Goal: Information Seeking & Learning: Learn about a topic

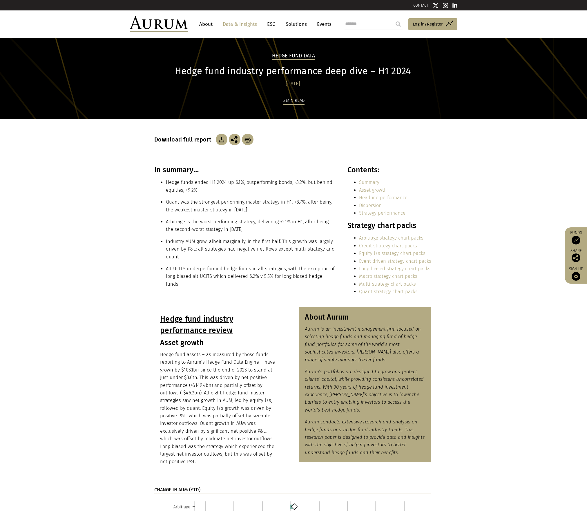
click at [238, 23] on link "Data & Insights" at bounding box center [240, 24] width 40 height 11
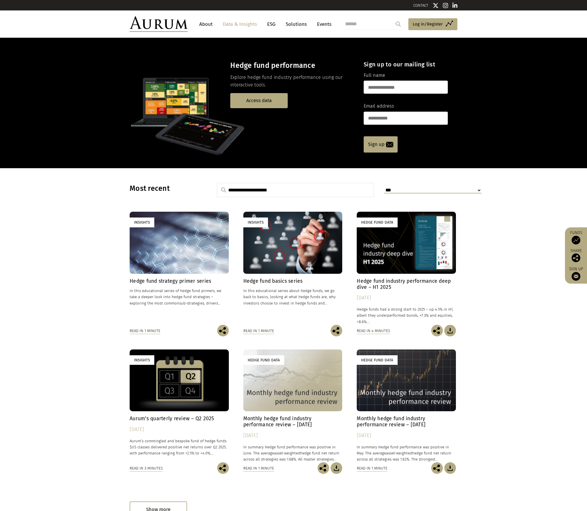
click at [384, 282] on h4 "Hedge fund industry performance deep dive – H1 2025" at bounding box center [406, 284] width 99 height 12
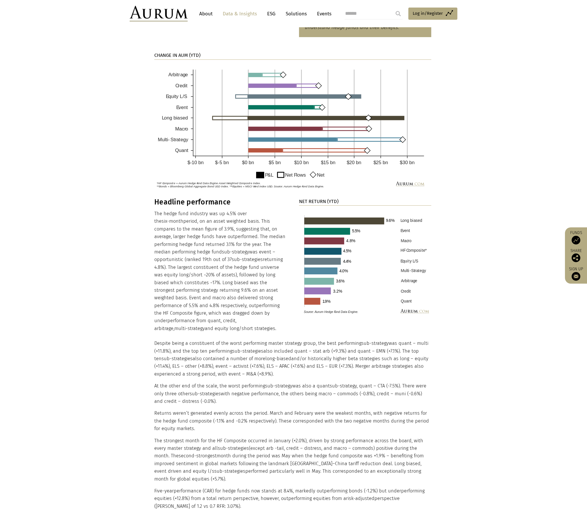
scroll to position [464, 0]
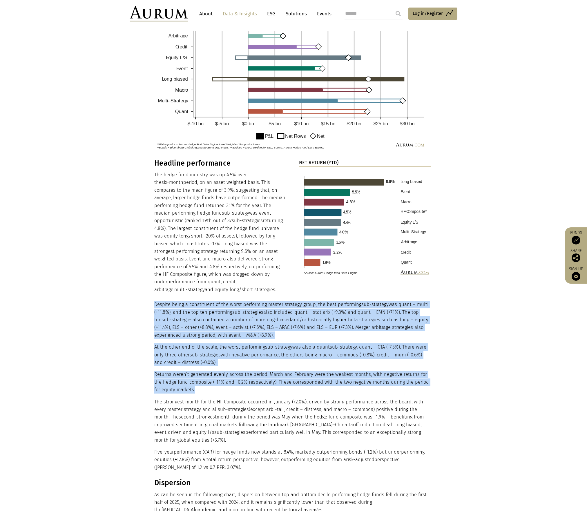
drag, startPoint x: 155, startPoint y: 297, endPoint x: 215, endPoint y: 383, distance: 104.5
click at [215, 383] on div "Despite being a constituent of the worst performing master strategy group, the …" at bounding box center [292, 382] width 277 height 178
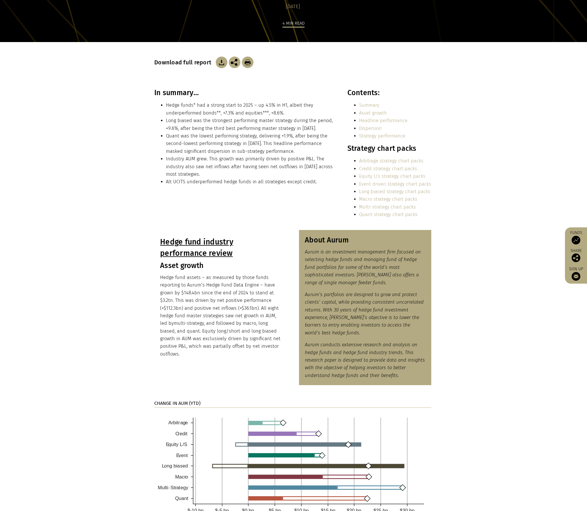
scroll to position [0, 0]
